Goal: Understand site structure: Understand site structure

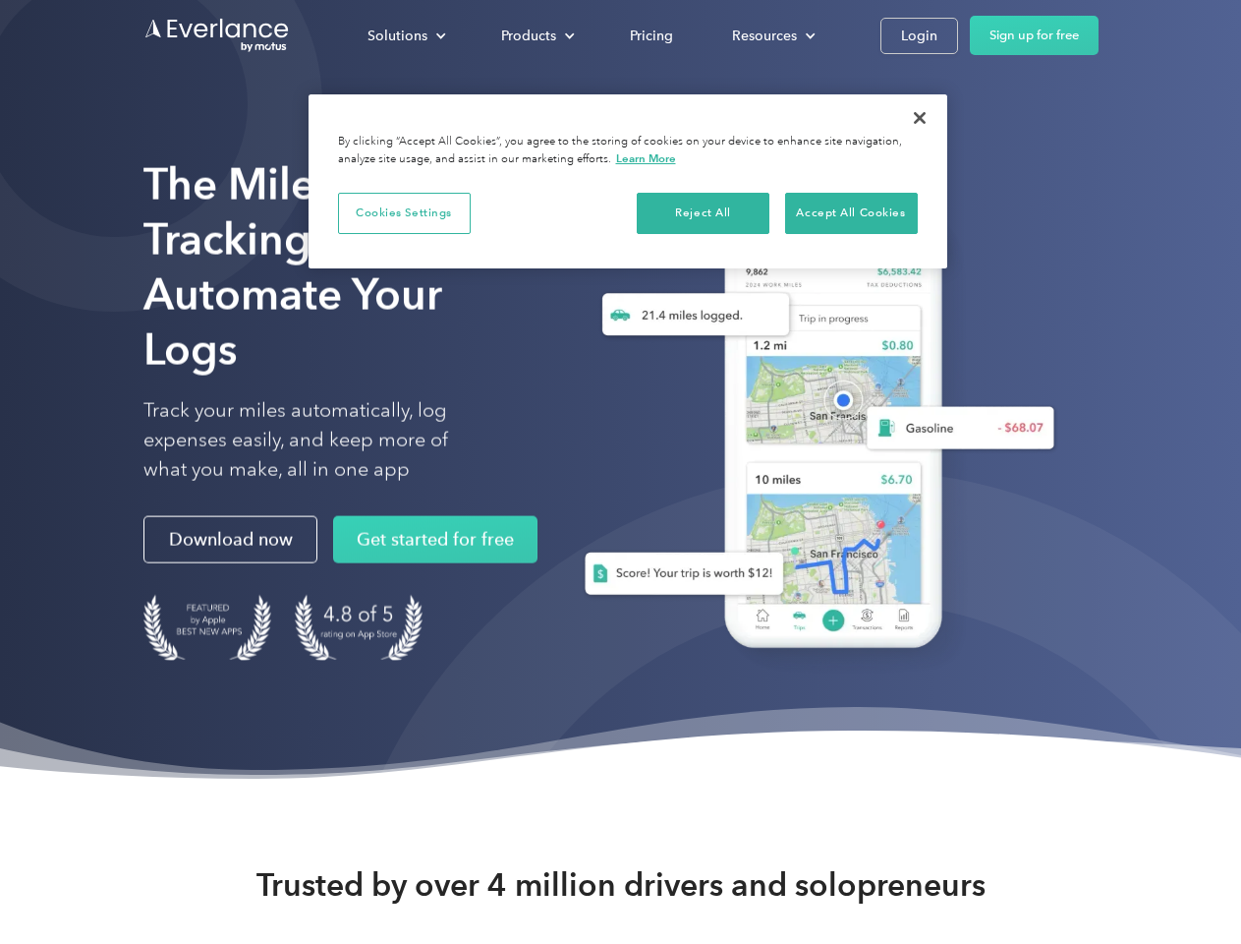
click at [406, 35] on div "Solutions" at bounding box center [398, 36] width 60 height 25
click at [536, 35] on div "Products" at bounding box center [528, 36] width 55 height 25
click at [772, 35] on div "Resources" at bounding box center [764, 36] width 65 height 25
click at [404, 212] on button "Cookies Settings" at bounding box center [404, 213] width 133 height 41
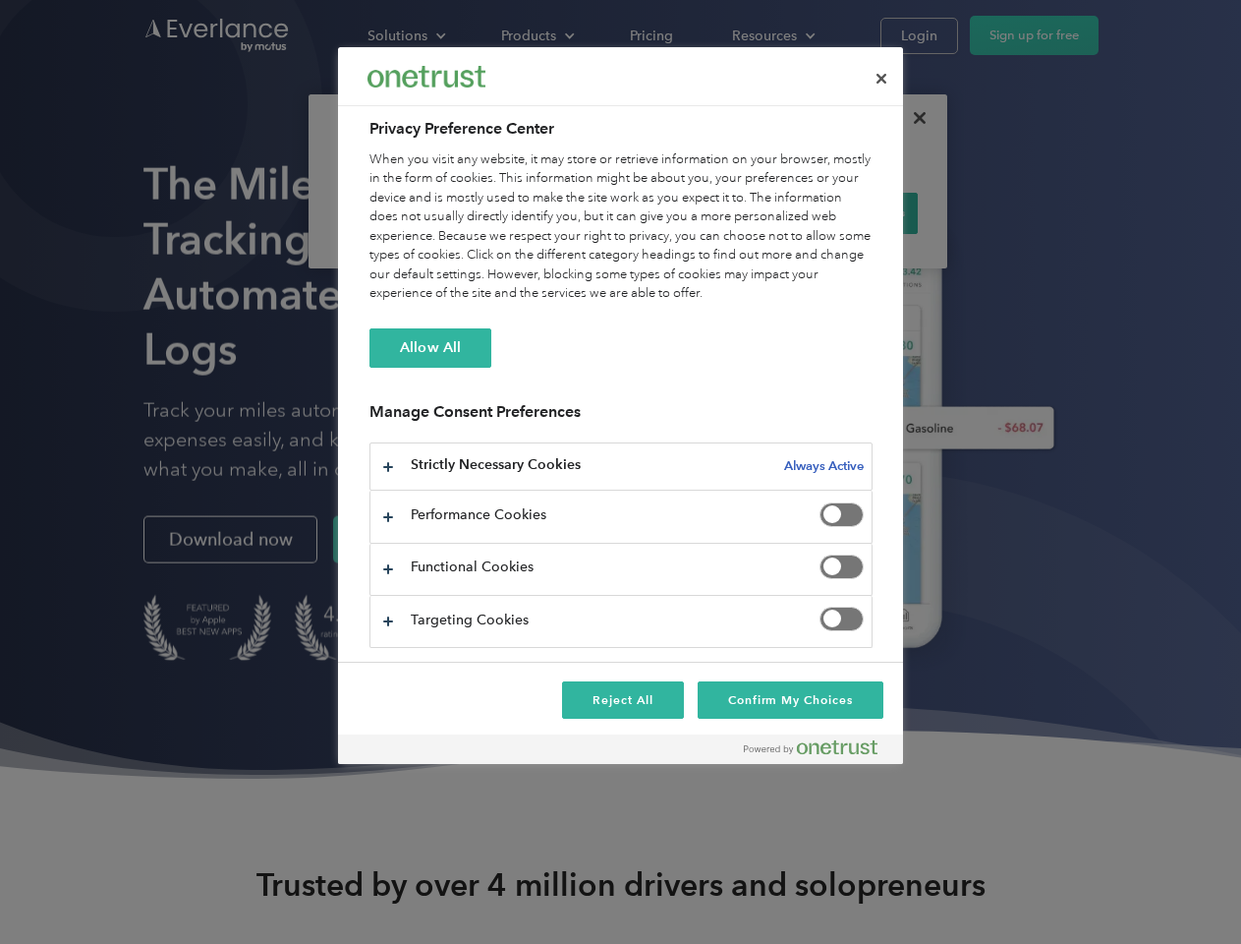
click at [704, 212] on div "When you visit any website, it may store or retrieve information on your browse…" at bounding box center [621, 226] width 503 height 153
click at [851, 212] on div "When you visit any website, it may store or retrieve information on your browse…" at bounding box center [621, 226] width 503 height 153
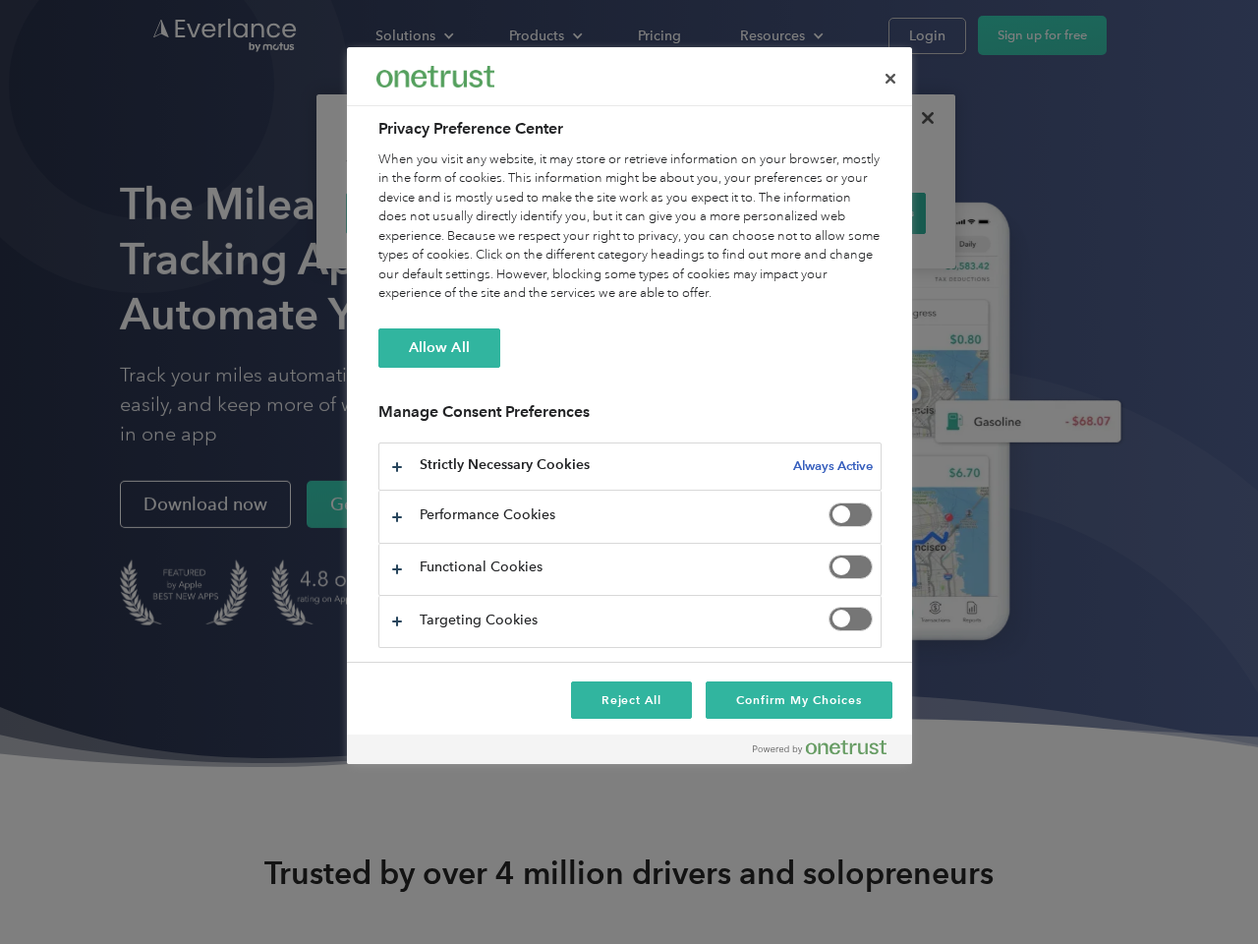
click at [920, 118] on div at bounding box center [629, 472] width 1258 height 944
